Goal: Information Seeking & Learning: Find specific fact

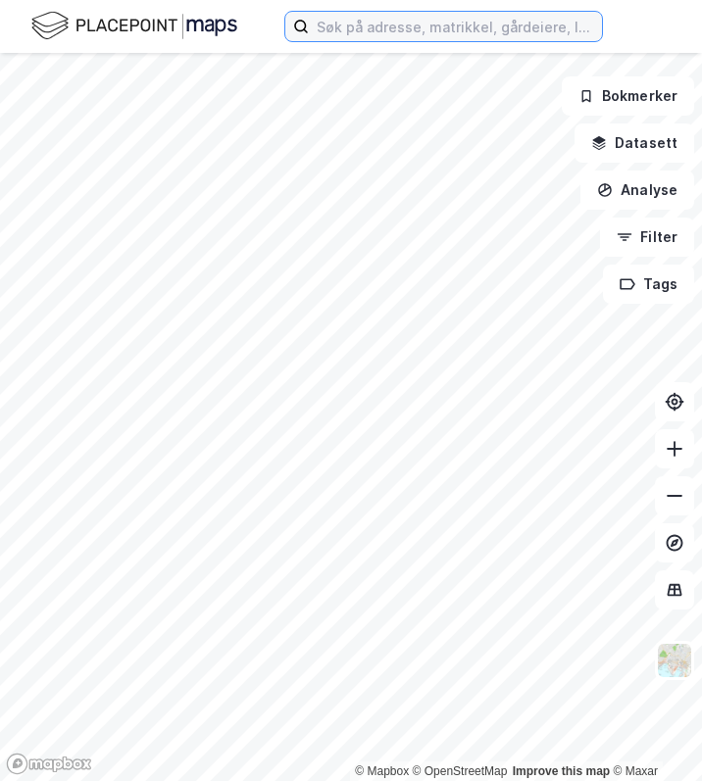
click at [318, 24] on input at bounding box center [455, 26] width 293 height 29
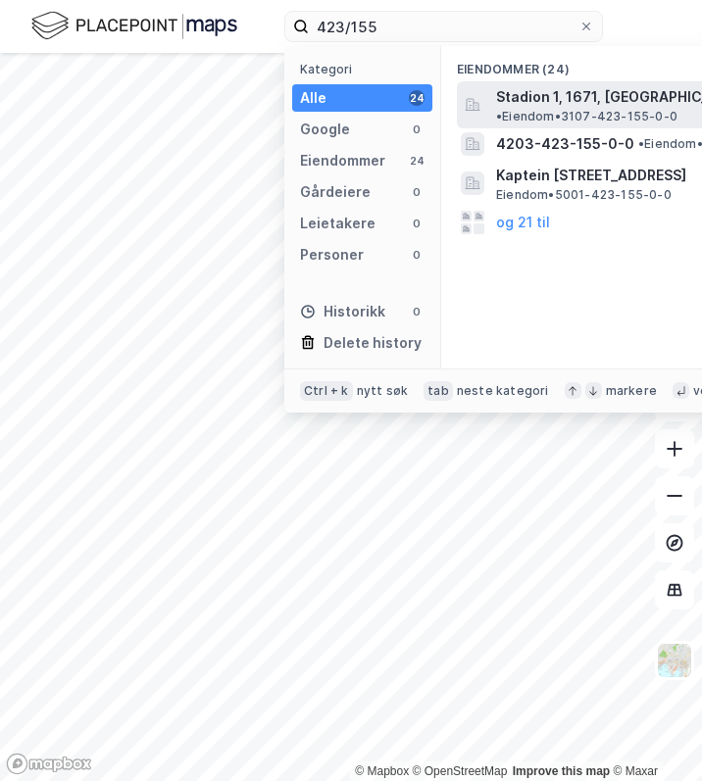
click at [561, 98] on span "Stadion 1, 1671, [GEOGRAPHIC_DATA], [GEOGRAPHIC_DATA]" at bounding box center [698, 97] width 405 height 24
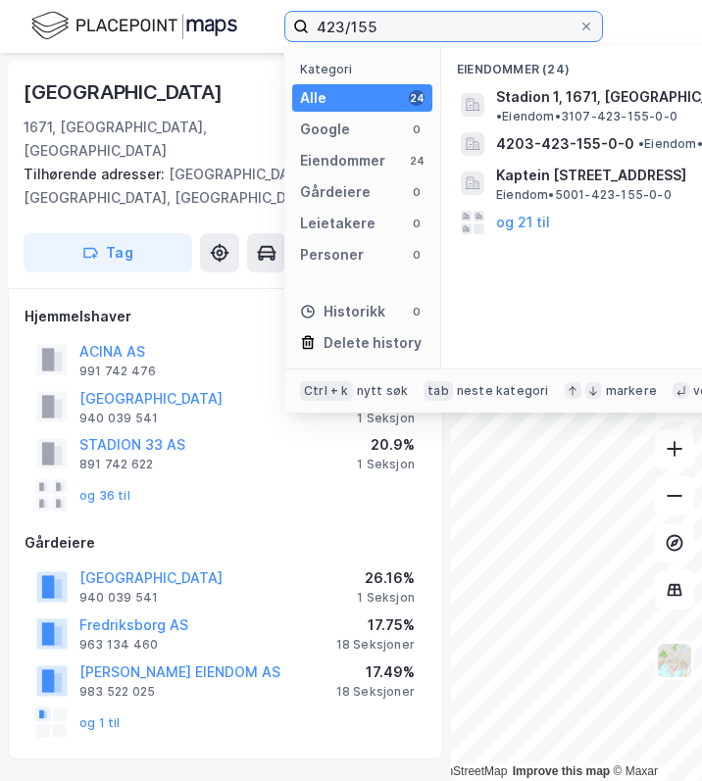
click at [409, 23] on input "423/155" at bounding box center [443, 26] width 269 height 29
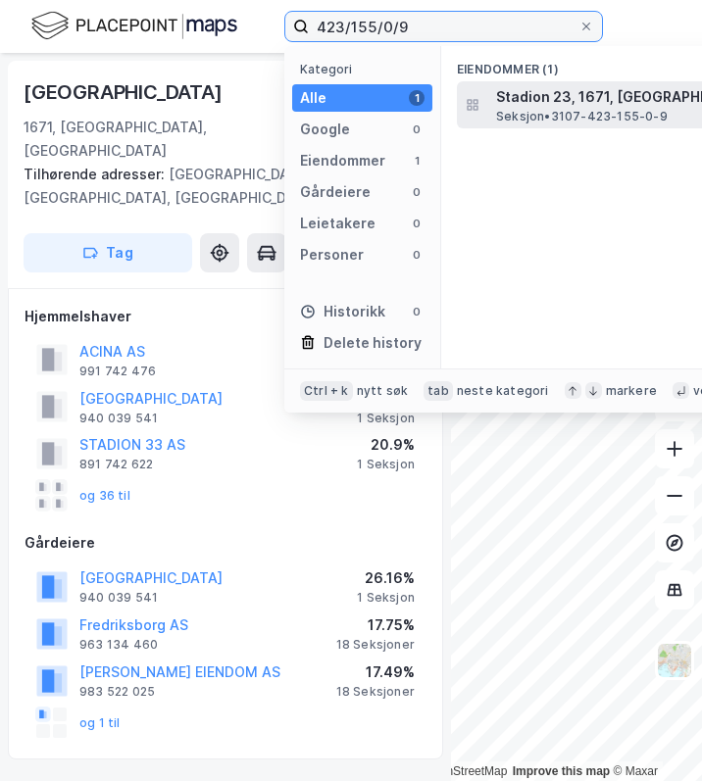
type input "423/155/0/9"
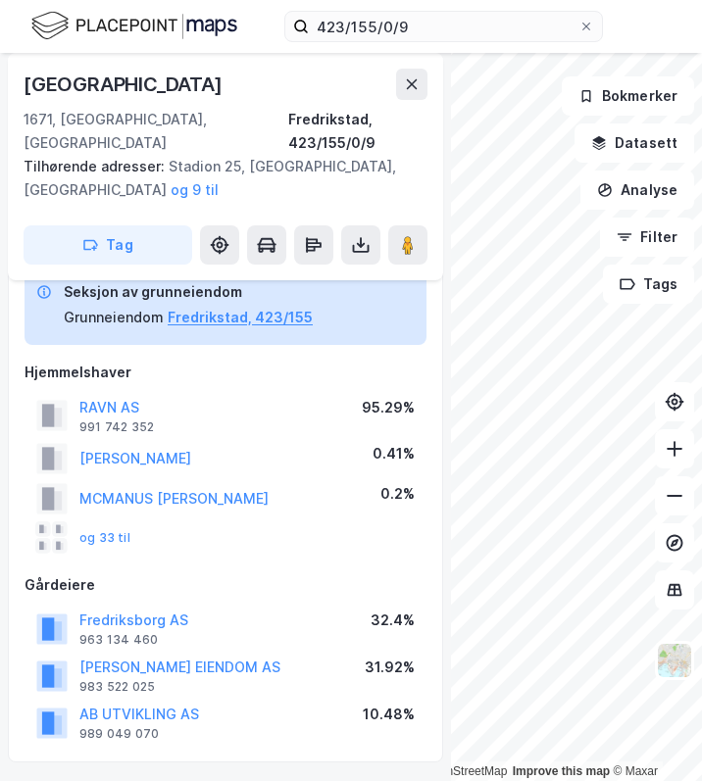
scroll to position [41, 0]
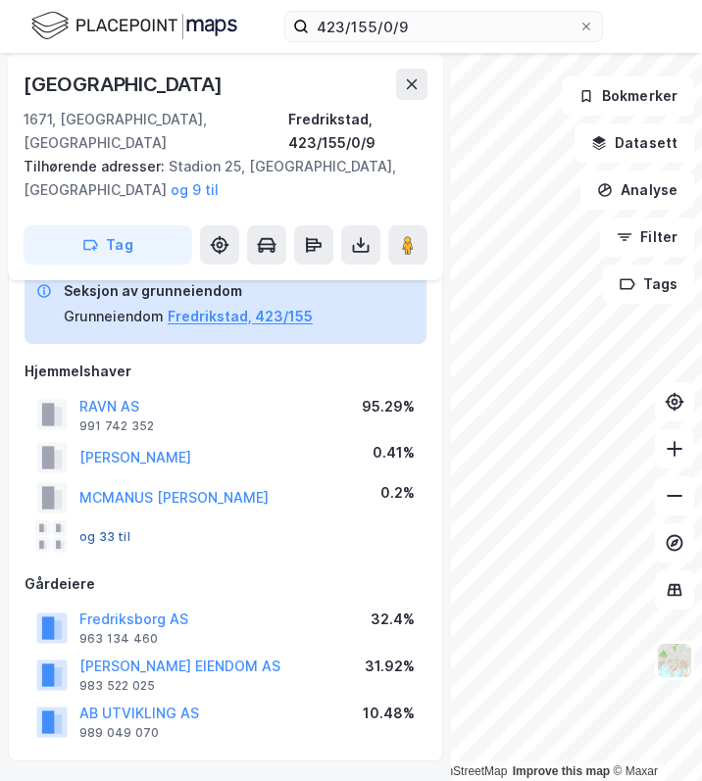
click at [0, 0] on button "og 33 til" at bounding box center [0, 0] width 0 height 0
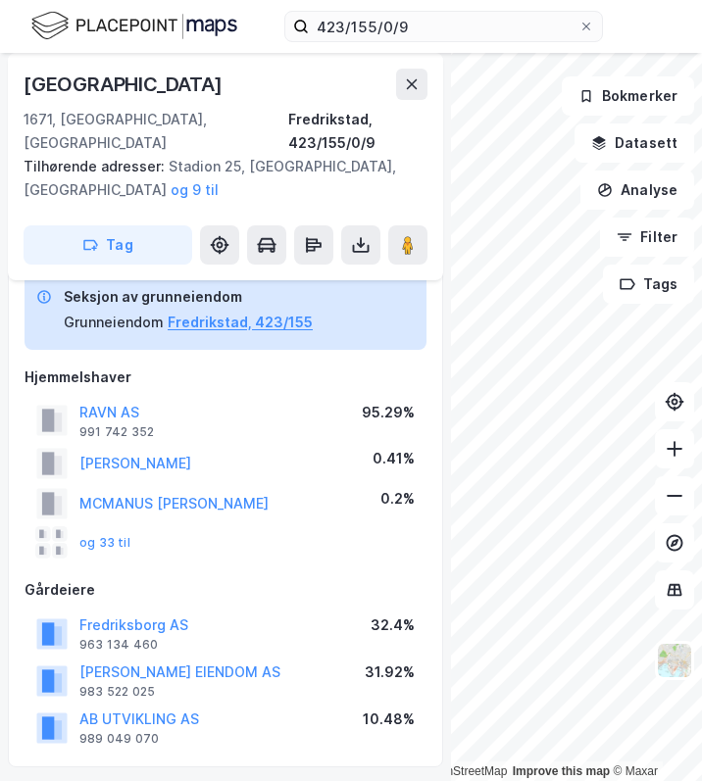
scroll to position [12, 0]
